Goal: Task Accomplishment & Management: Complete application form

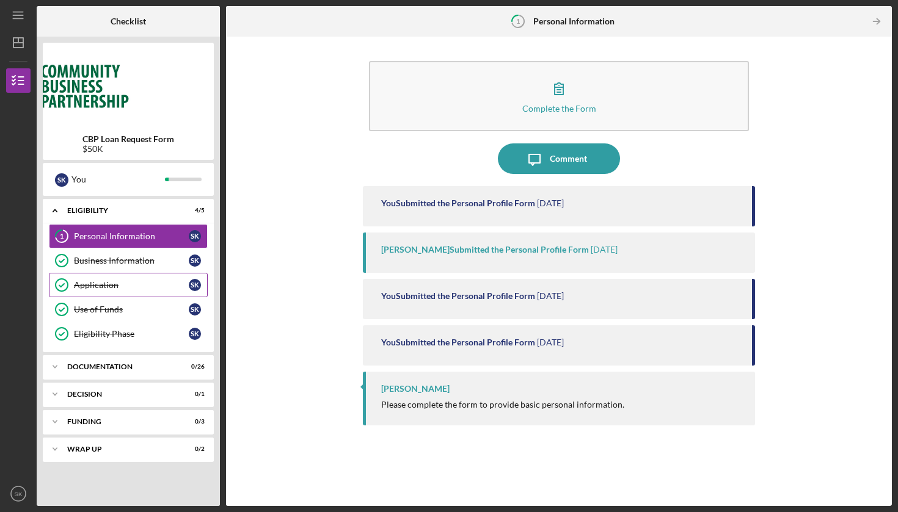
click at [126, 282] on div "Application" at bounding box center [131, 285] width 115 height 10
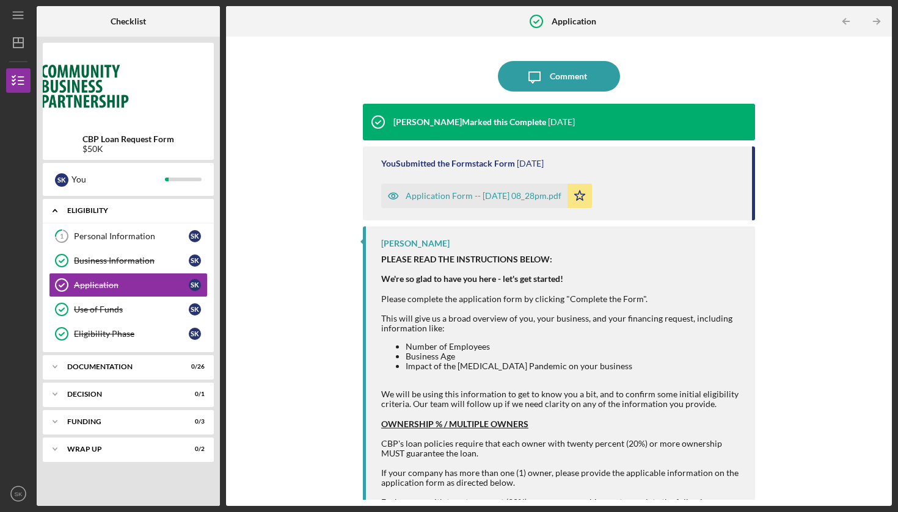
click at [124, 216] on div "Icon/Expander Eligibility 4 / 5" at bounding box center [128, 210] width 171 height 25
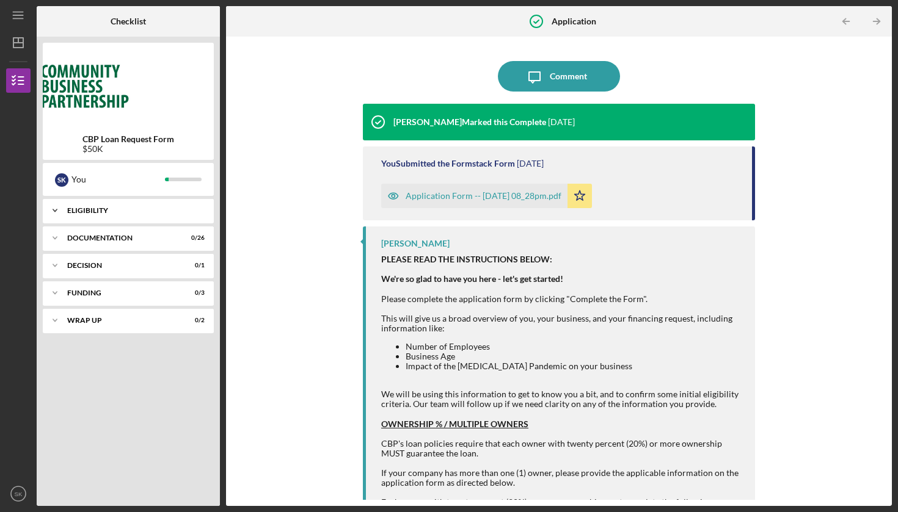
click at [123, 210] on div "Eligibility" at bounding box center [132, 210] width 131 height 7
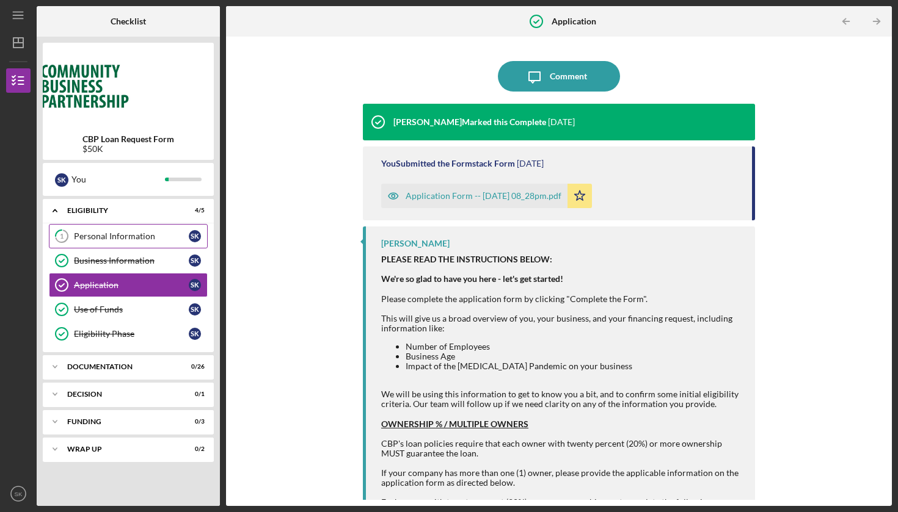
click at [117, 233] on div "Personal Information" at bounding box center [131, 236] width 115 height 10
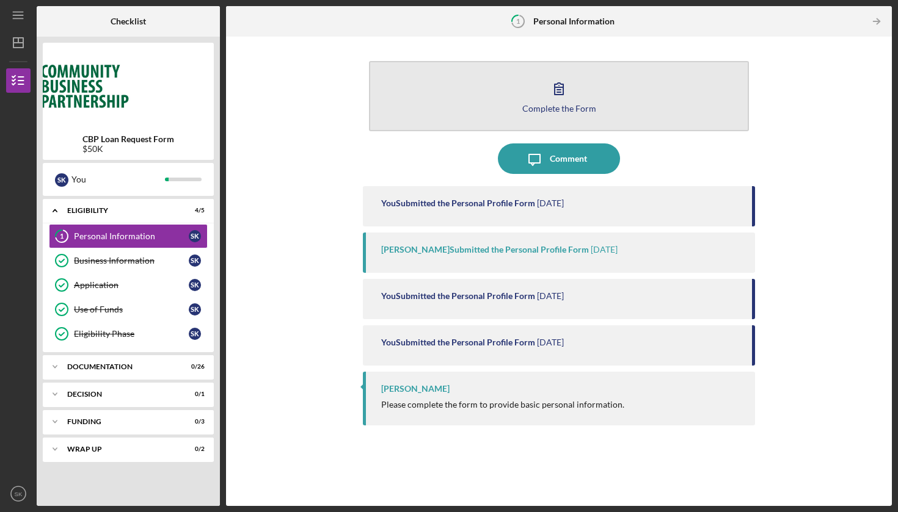
click at [570, 104] on div "Complete the Form" at bounding box center [559, 108] width 74 height 9
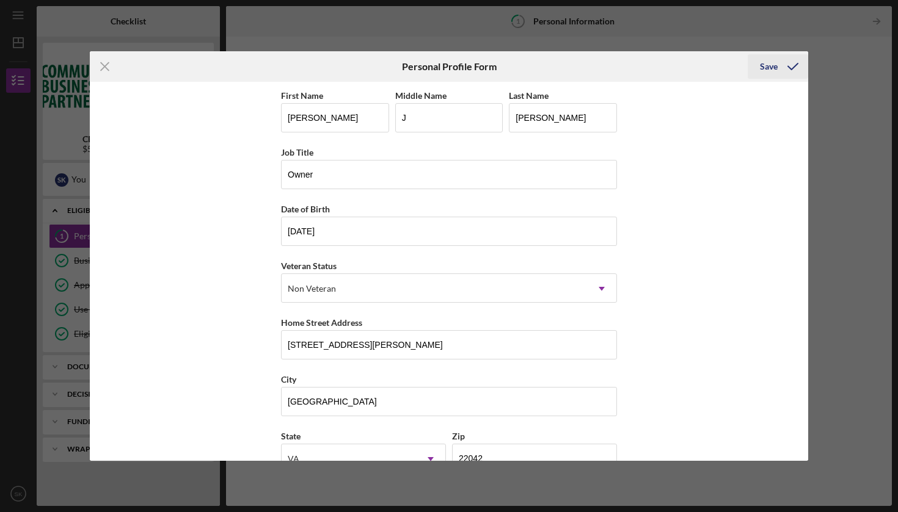
click at [771, 65] on div "Save" at bounding box center [769, 66] width 18 height 24
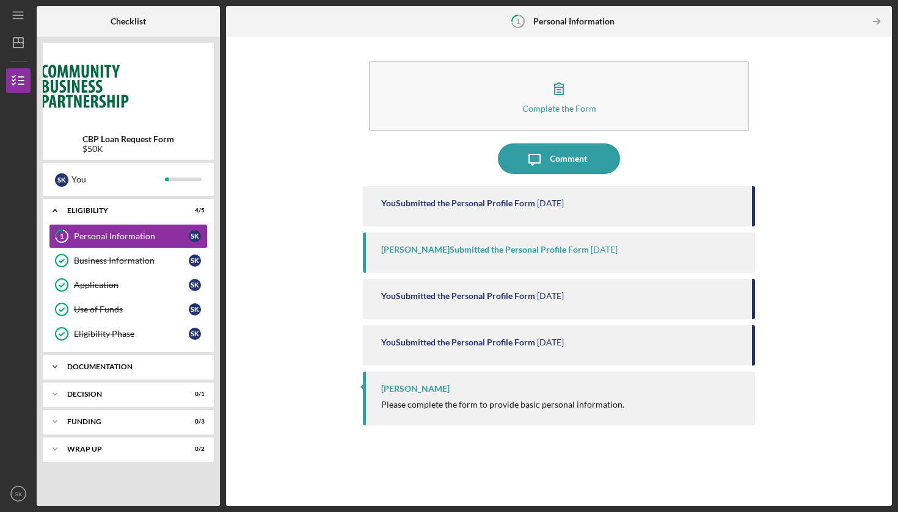
click at [148, 369] on div "Documentation" at bounding box center [132, 366] width 131 height 7
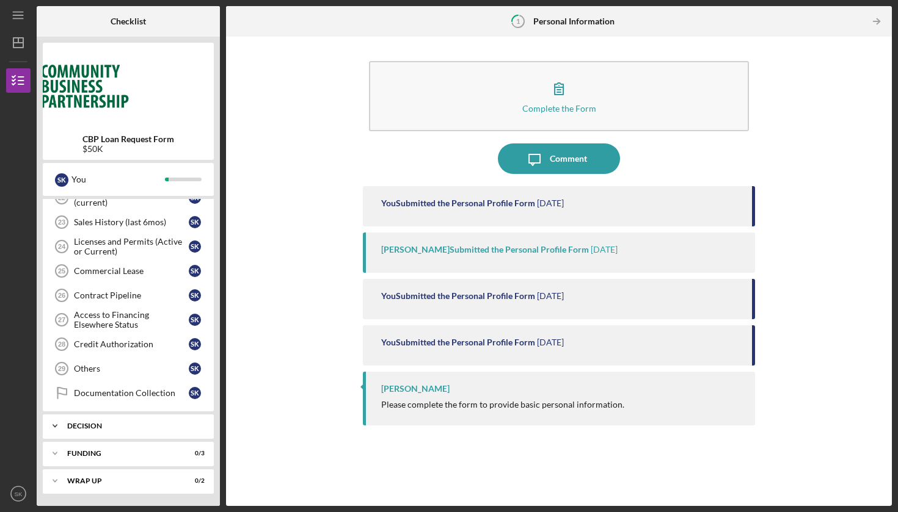
scroll to position [610, 0]
click at [136, 422] on div "Icon/Expander Decision 0 / 1" at bounding box center [128, 426] width 171 height 24
click at [136, 422] on div "Icon/Expander Decision 0 / 1" at bounding box center [128, 426] width 171 height 25
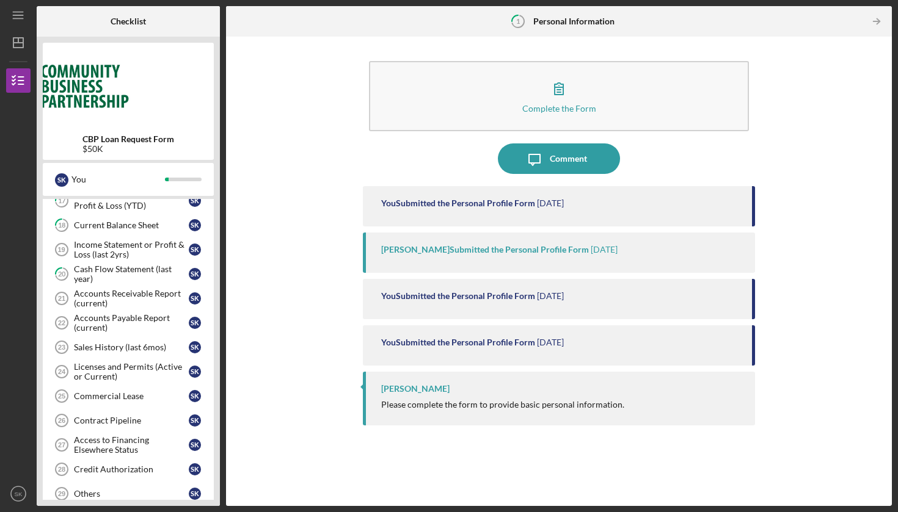
scroll to position [385, 0]
